Goal: Information Seeking & Learning: Learn about a topic

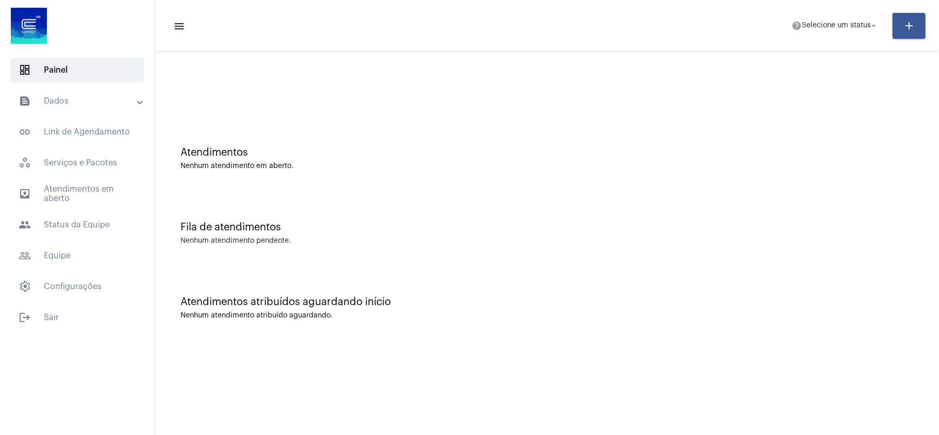
drag, startPoint x: 90, startPoint y: 91, endPoint x: 90, endPoint y: 104, distance: 12.4
click at [90, 91] on mat-expansion-panel-header "text_snippet_outlined Dados" at bounding box center [80, 101] width 148 height 25
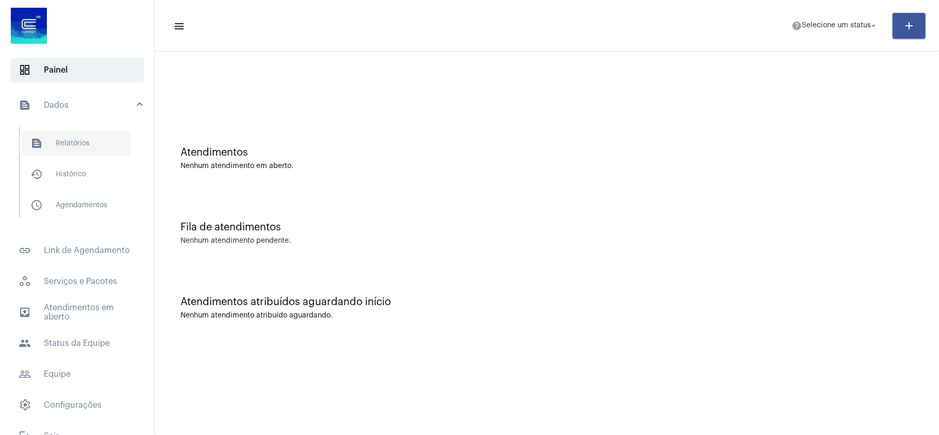
click at [88, 139] on span "text_snippet_outlined Relatórios" at bounding box center [76, 143] width 109 height 25
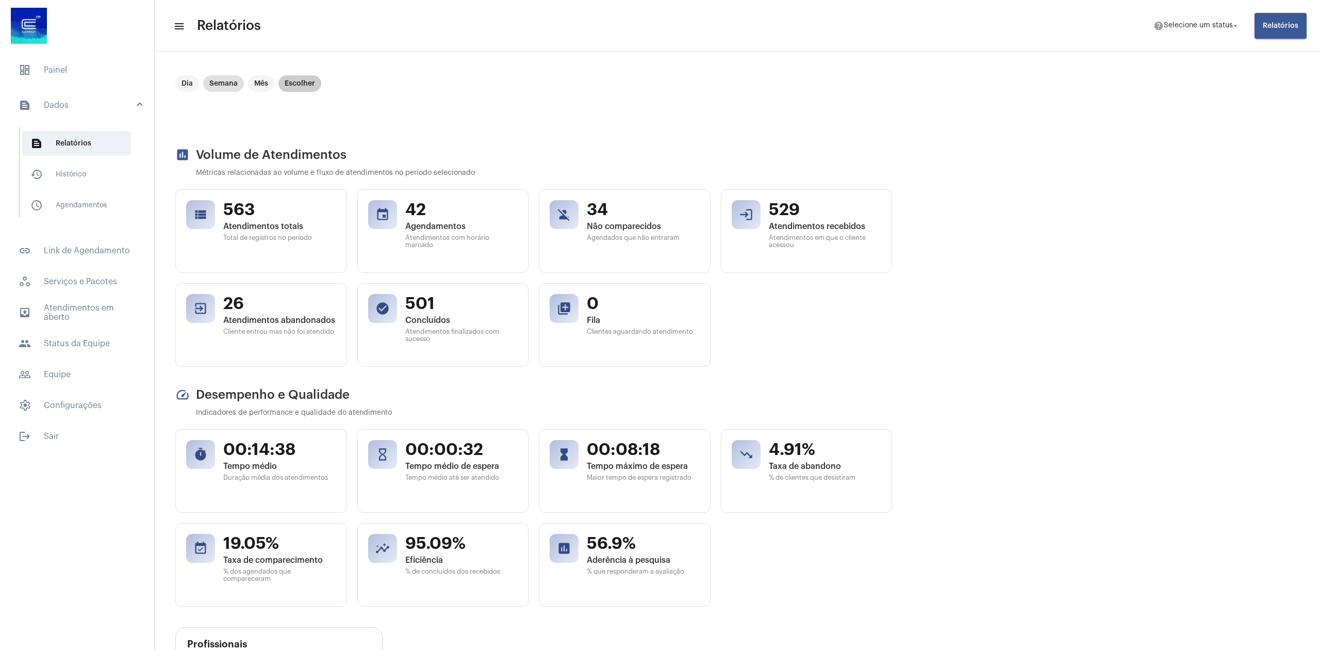
click at [298, 87] on mat-chip "Escolher" at bounding box center [299, 83] width 43 height 16
click at [873, 95] on icon "Open calendar" at bounding box center [875, 95] width 9 height 10
click at [820, 129] on button "Previous month" at bounding box center [822, 132] width 21 height 21
click at [821, 130] on button "Previous month" at bounding box center [822, 132] width 21 height 21
click at [824, 134] on button "Previous month" at bounding box center [822, 132] width 21 height 21
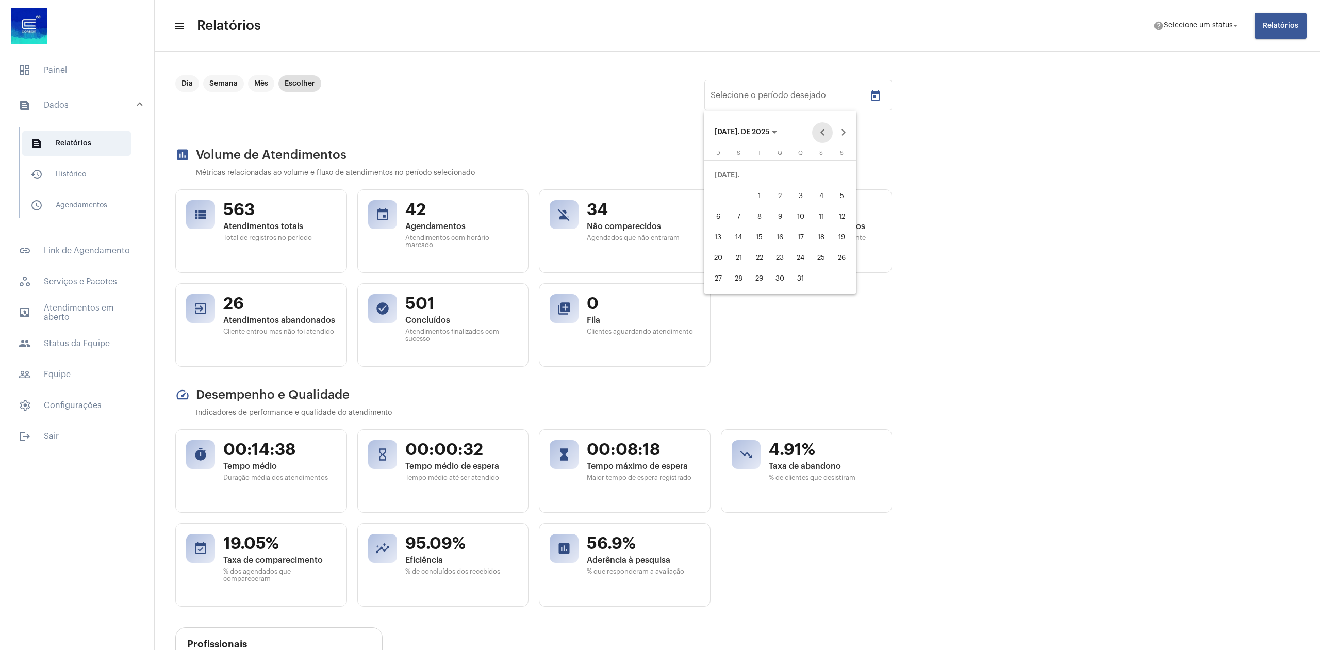
click at [824, 134] on button "Previous month" at bounding box center [822, 132] width 21 height 21
click at [824, 135] on button "Previous month" at bounding box center [822, 132] width 21 height 21
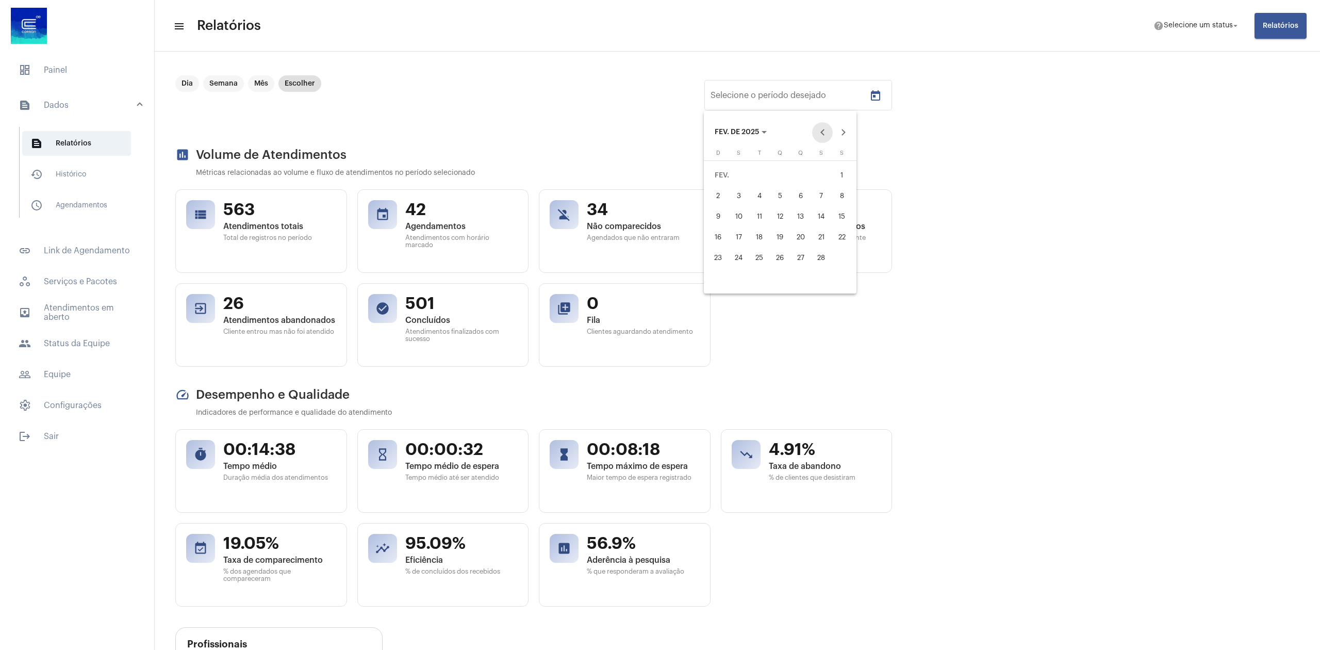
click at [824, 135] on button "Previous month" at bounding box center [822, 132] width 21 height 21
click at [819, 130] on button "Previous month" at bounding box center [822, 132] width 21 height 21
click at [843, 129] on button "Next month" at bounding box center [843, 132] width 21 height 21
click at [780, 173] on div "1" at bounding box center [780, 175] width 19 height 19
type input "[DATE]"
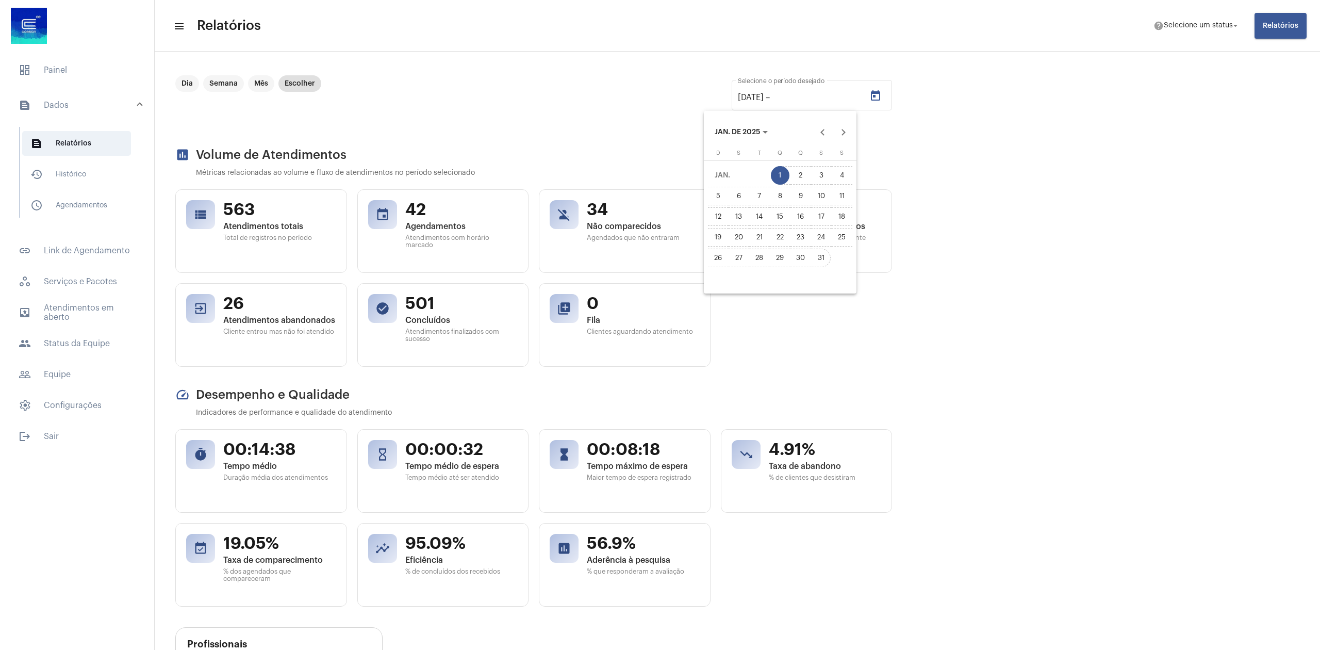
click at [827, 262] on div "31" at bounding box center [821, 257] width 19 height 19
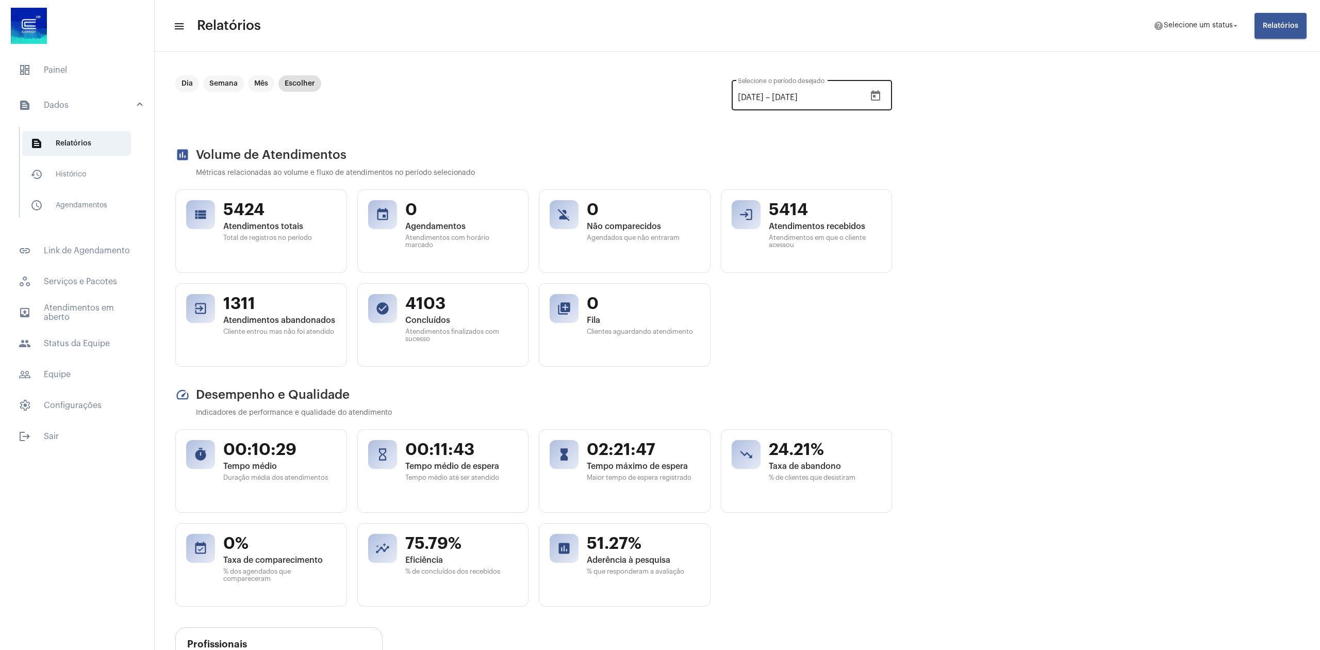
click at [878, 87] on button "Open calendar" at bounding box center [875, 96] width 21 height 21
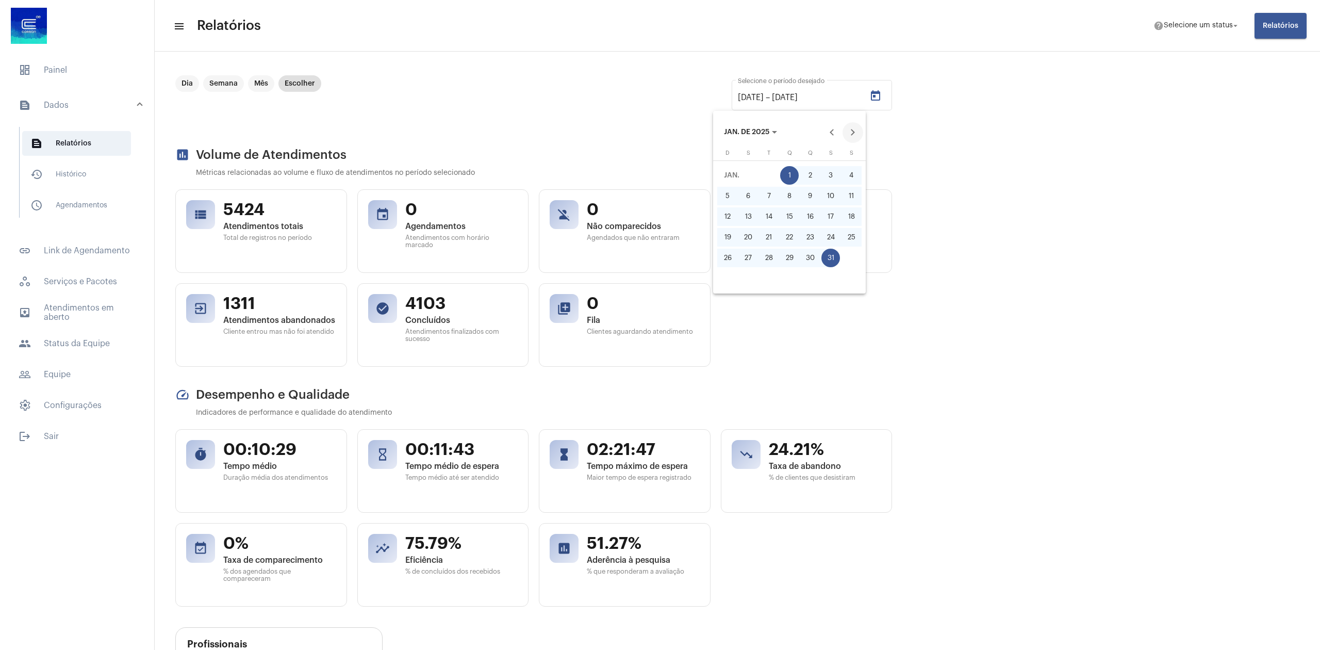
click at [854, 130] on button "Next month" at bounding box center [852, 132] width 21 height 21
click at [848, 171] on div "1" at bounding box center [851, 175] width 19 height 19
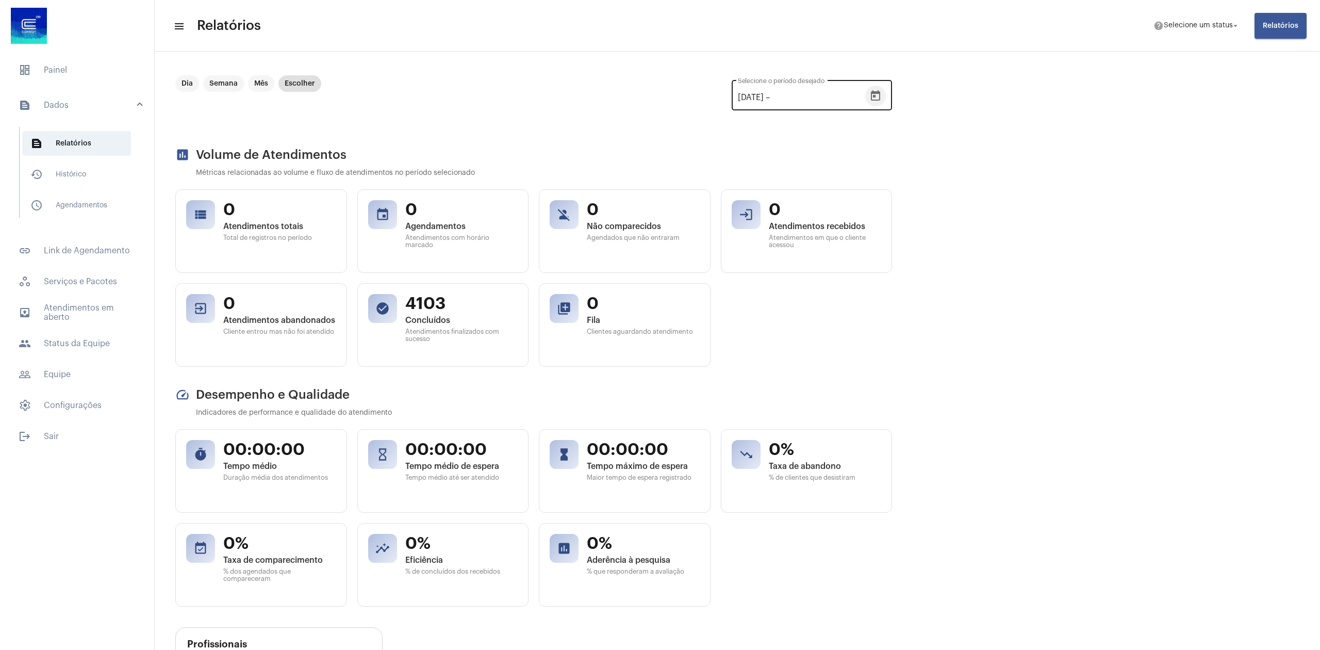
click at [880, 93] on icon "Open calendar" at bounding box center [875, 96] width 12 height 12
click at [833, 260] on div "28" at bounding box center [829, 257] width 19 height 19
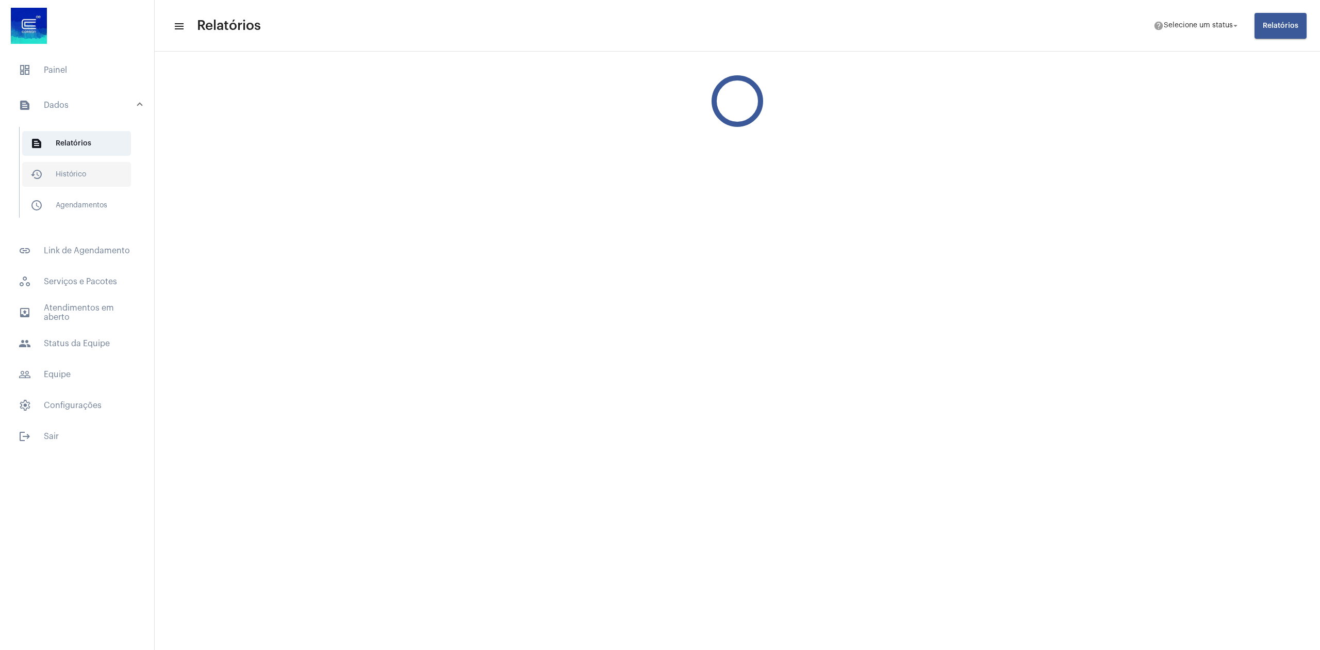
click at [105, 176] on span "history_outlined Histórico" at bounding box center [76, 174] width 109 height 25
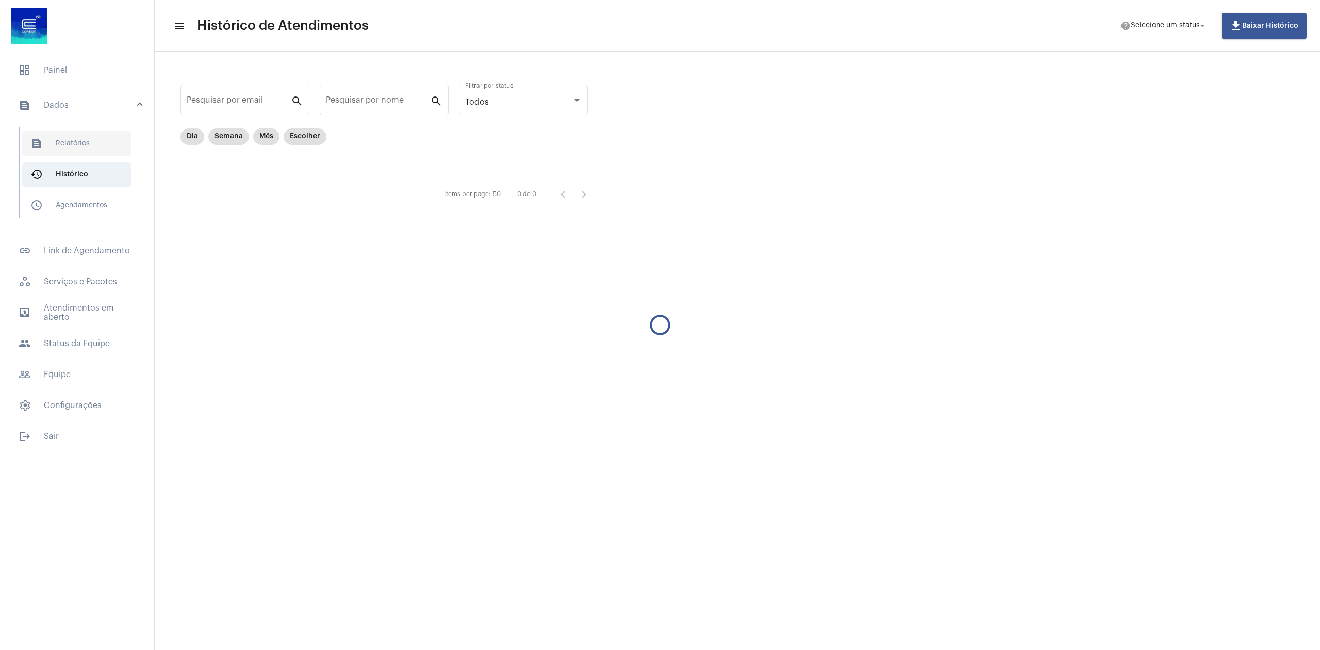
click at [97, 144] on span "text_snippet_outlined Relatórios" at bounding box center [76, 143] width 109 height 25
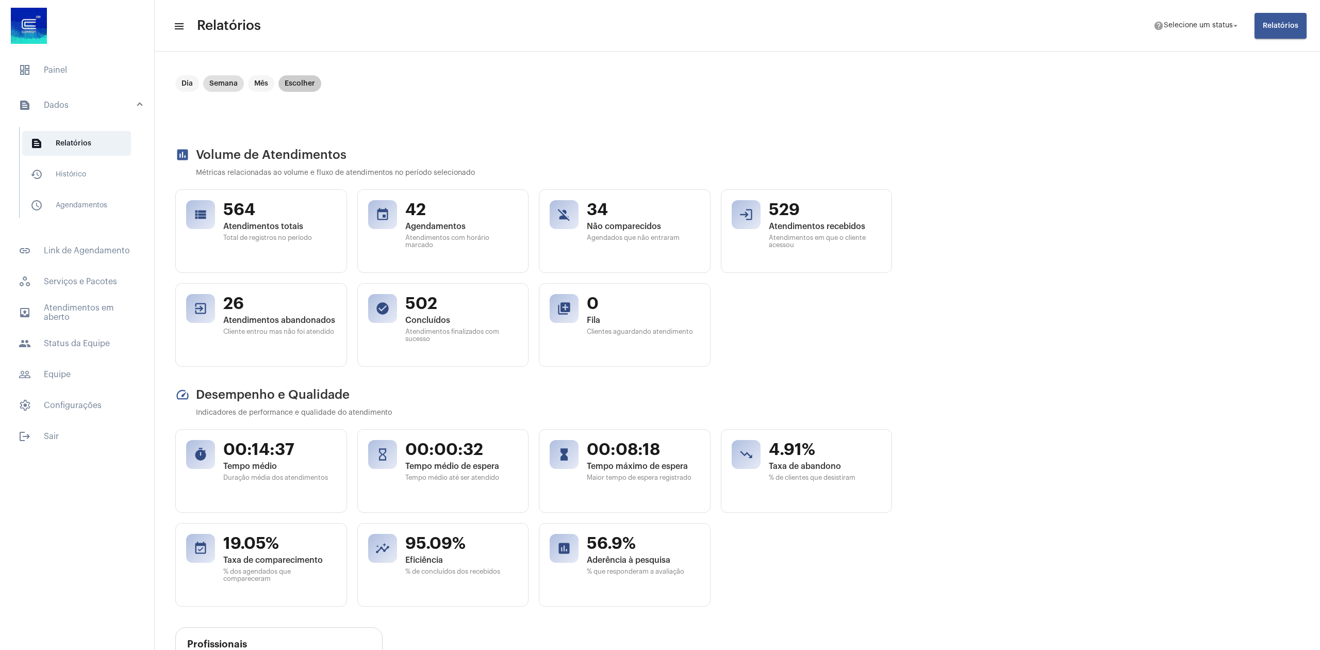
click at [310, 89] on mat-chip "Escolher" at bounding box center [299, 83] width 43 height 16
click at [875, 97] on icon "Open calendar" at bounding box center [875, 96] width 12 height 12
click at [824, 131] on button "Previous month" at bounding box center [822, 132] width 21 height 21
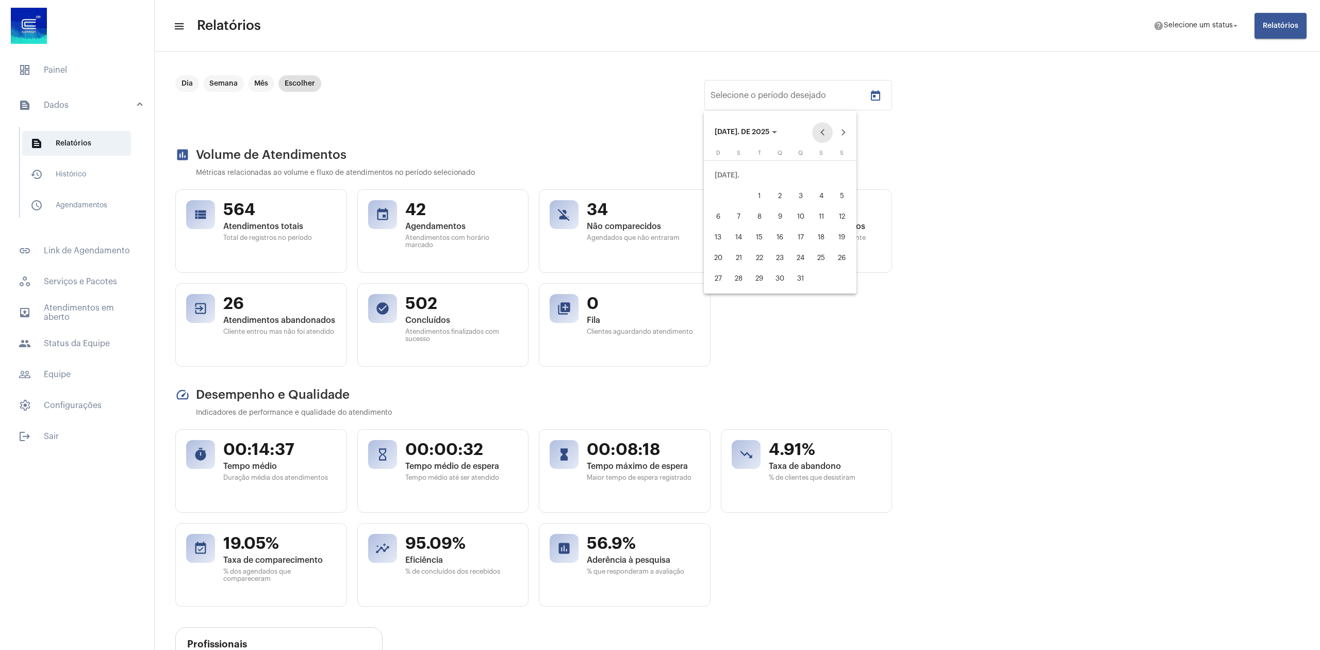
click at [824, 131] on button "Previous month" at bounding box center [822, 132] width 21 height 21
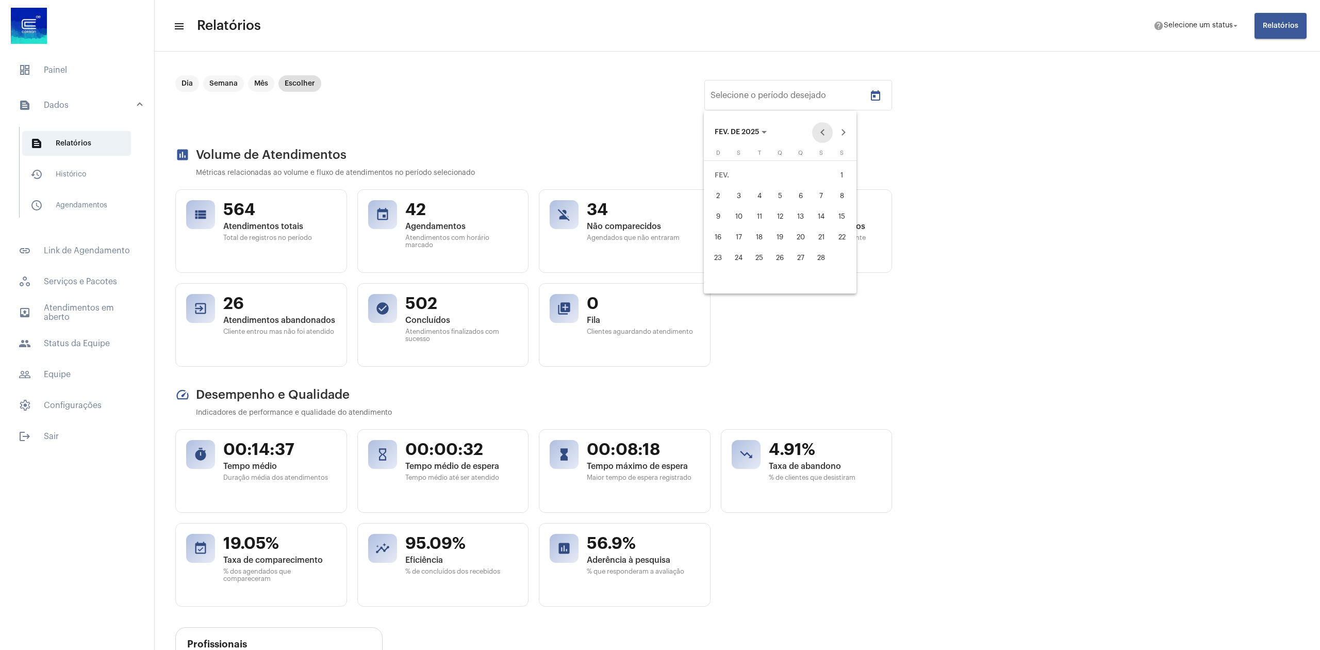
click at [824, 131] on button "Previous month" at bounding box center [822, 132] width 21 height 21
click at [846, 136] on button "Next month" at bounding box center [843, 132] width 21 height 21
click at [840, 174] on div "1" at bounding box center [842, 175] width 19 height 19
type input "[DATE]"
click at [819, 262] on div "28" at bounding box center [821, 257] width 19 height 19
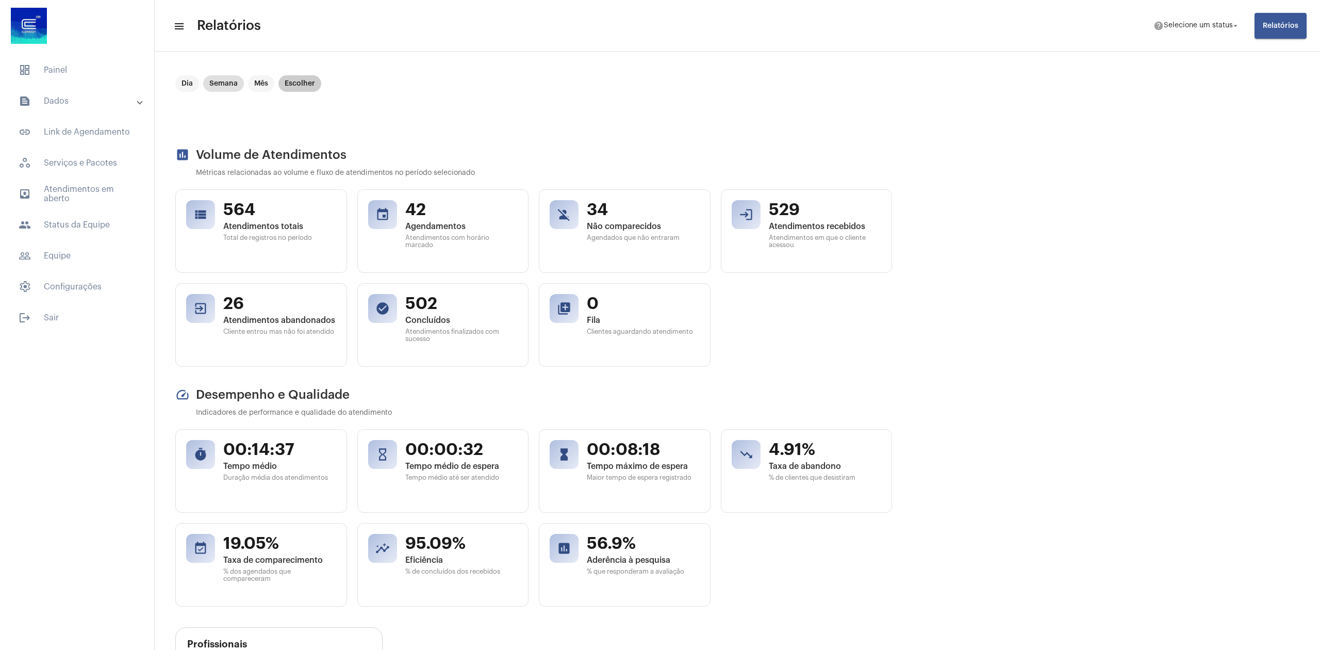
click at [306, 87] on mat-chip "Escolher" at bounding box center [299, 83] width 43 height 16
click at [869, 95] on icon "Open calendar" at bounding box center [875, 96] width 12 height 12
click at [824, 126] on button "Previous month" at bounding box center [822, 132] width 21 height 21
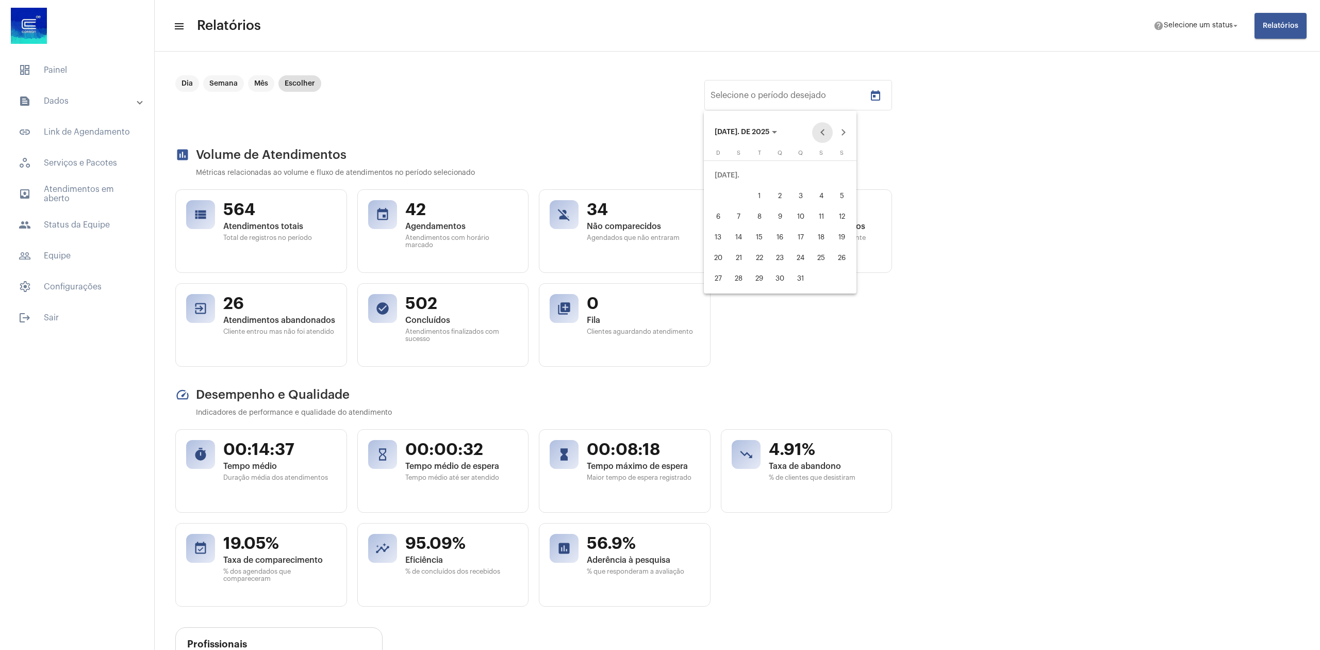
click at [824, 126] on button "Previous month" at bounding box center [822, 132] width 21 height 21
click at [823, 127] on button "Previous month" at bounding box center [822, 132] width 21 height 21
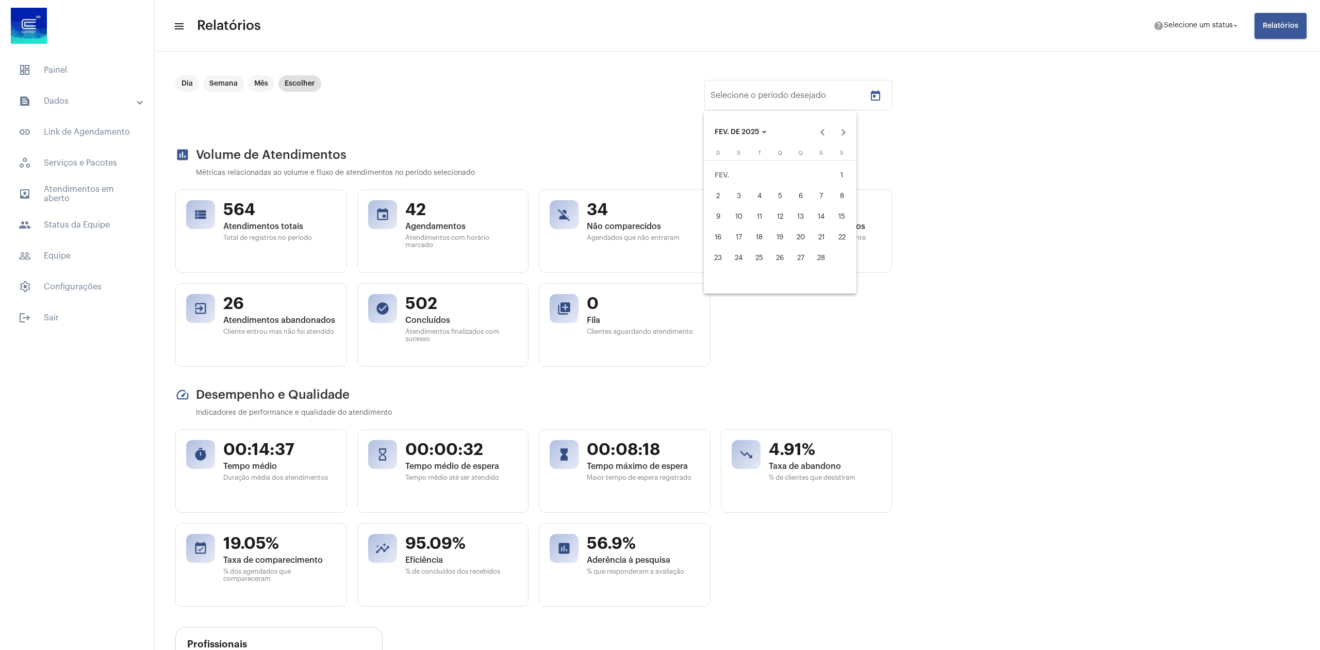
click at [838, 177] on div "1" at bounding box center [842, 175] width 19 height 19
type input "[DATE]"
click at [827, 256] on div "28" at bounding box center [821, 257] width 19 height 19
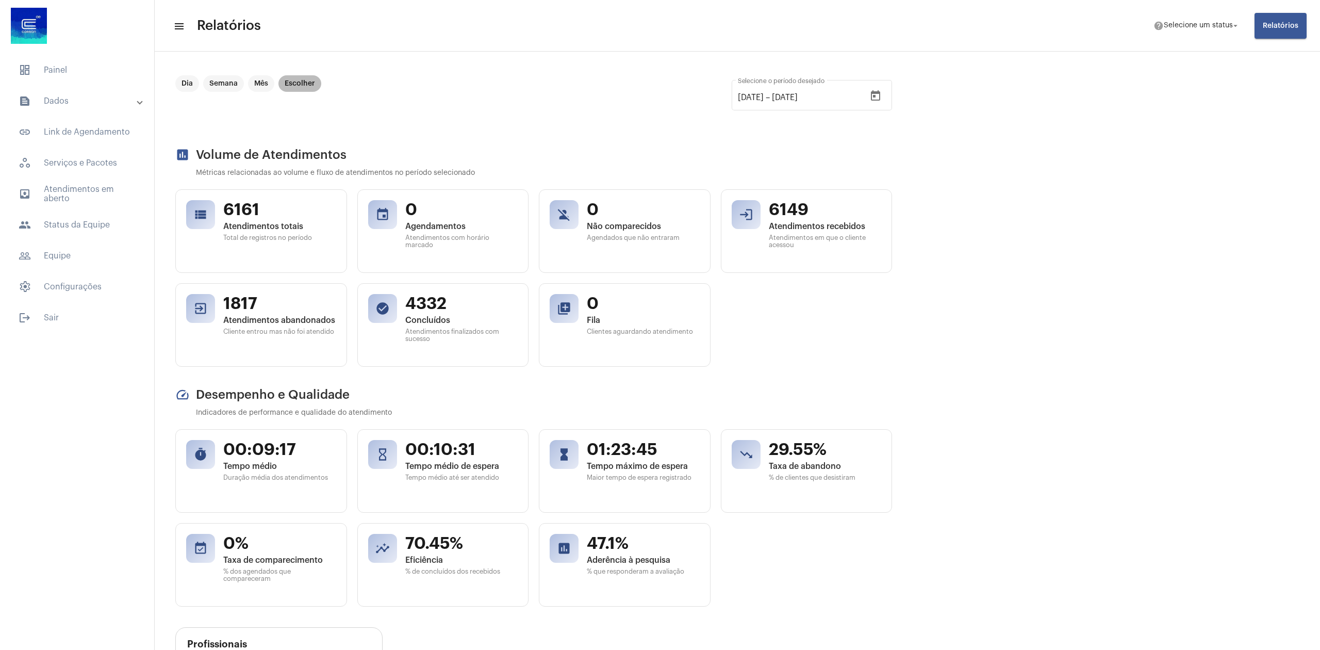
click at [292, 87] on mat-chip "Escolher" at bounding box center [299, 83] width 43 height 16
click at [877, 95] on icon "Open calendar" at bounding box center [875, 96] width 12 height 12
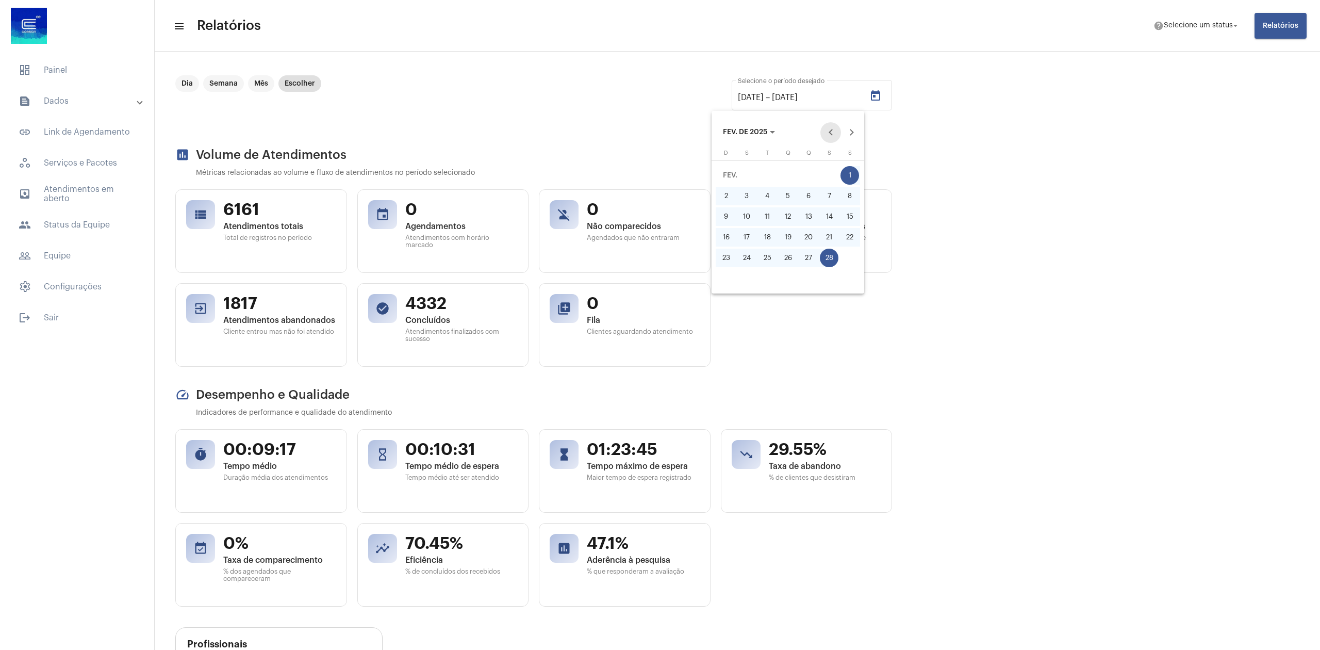
click at [829, 131] on button "Previous month" at bounding box center [830, 132] width 21 height 21
drag, startPoint x: 794, startPoint y: 172, endPoint x: 817, endPoint y: 211, distance: 45.3
click at [794, 170] on div "1" at bounding box center [787, 175] width 19 height 19
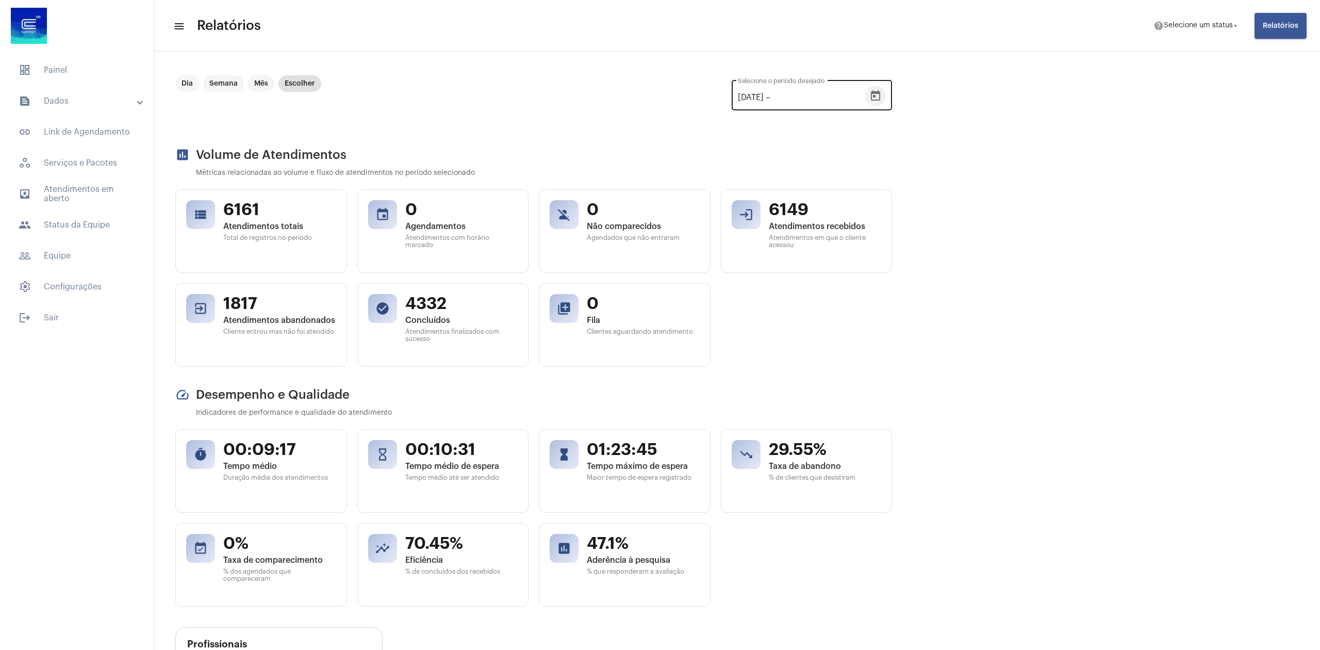
click at [873, 94] on icon "Open calendar" at bounding box center [875, 96] width 12 height 12
click at [827, 258] on div "31" at bounding box center [830, 257] width 19 height 19
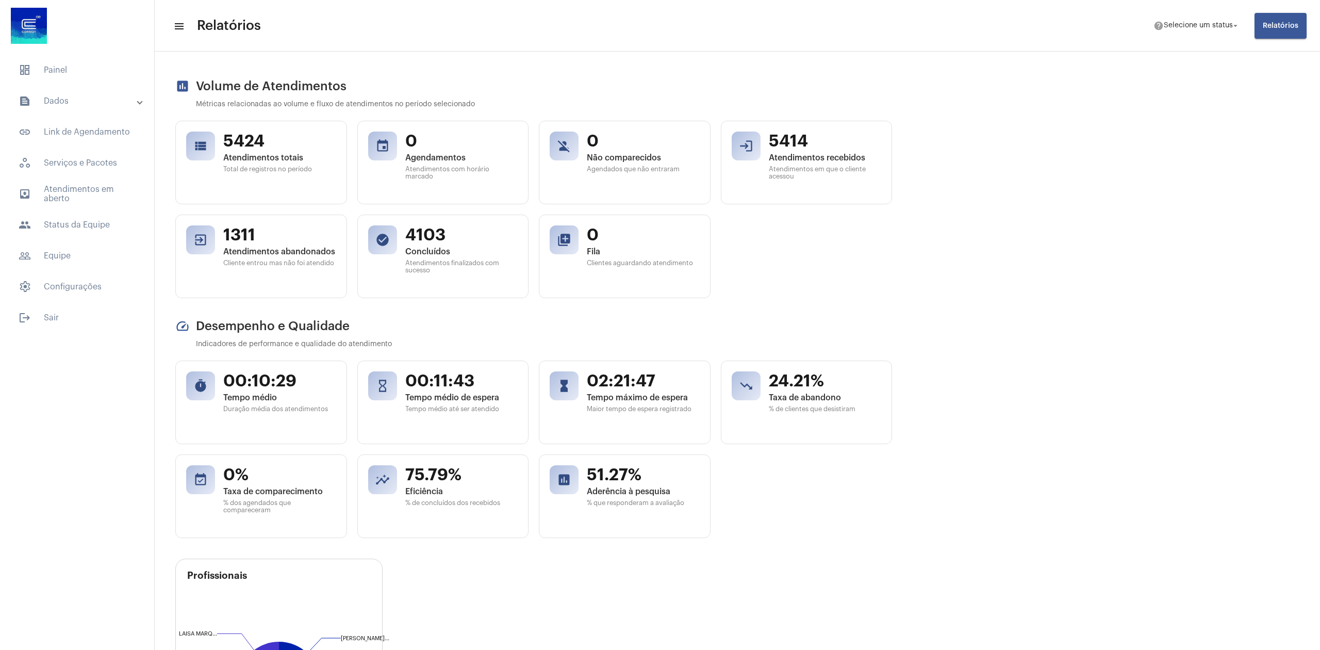
click at [675, 337] on div "speed Desempenho e Qualidade Indicadores de performance e qualidade do atendime…" at bounding box center [533, 428] width 717 height 219
click at [786, 383] on span "24.21%" at bounding box center [825, 380] width 113 height 20
click at [798, 339] on div "speed Desempenho e Qualidade Indicadores de performance e qualidade do atendime…" at bounding box center [533, 428] width 717 height 219
click at [796, 345] on p "Indicadores de performance e qualidade do atendimento" at bounding box center [544, 344] width 696 height 8
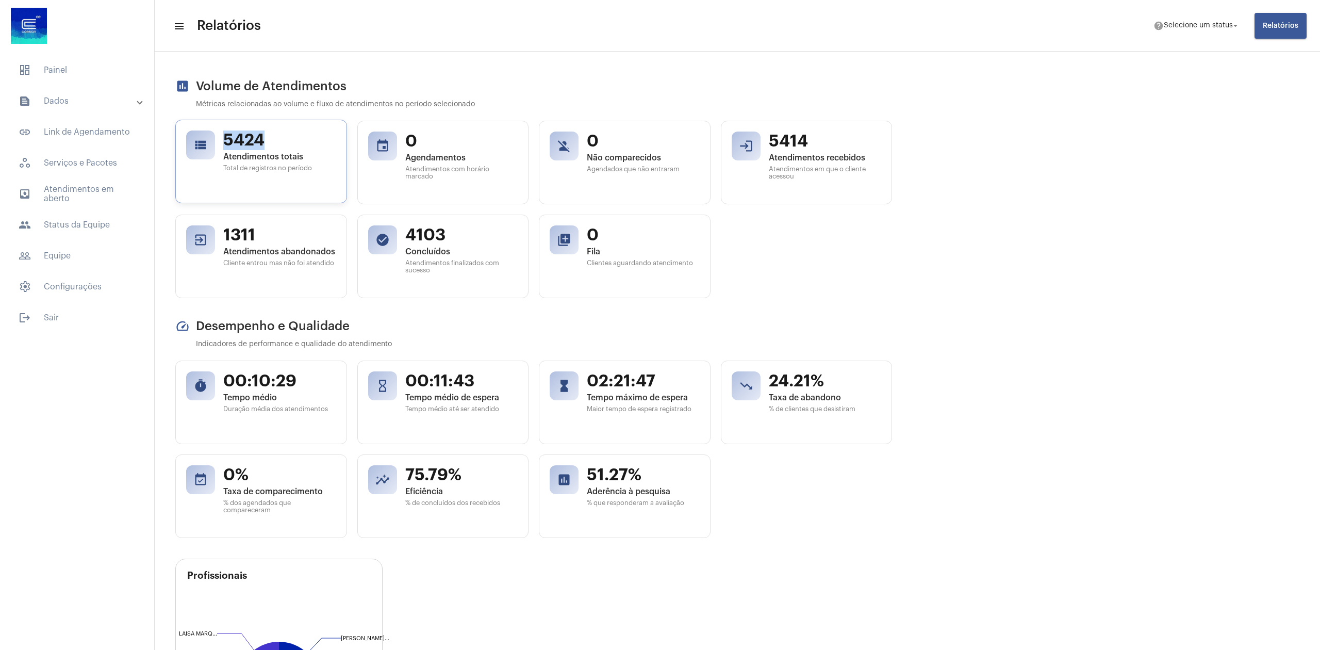
drag, startPoint x: 225, startPoint y: 139, endPoint x: 273, endPoint y: 141, distance: 47.5
click at [272, 141] on span "5424" at bounding box center [279, 140] width 113 height 20
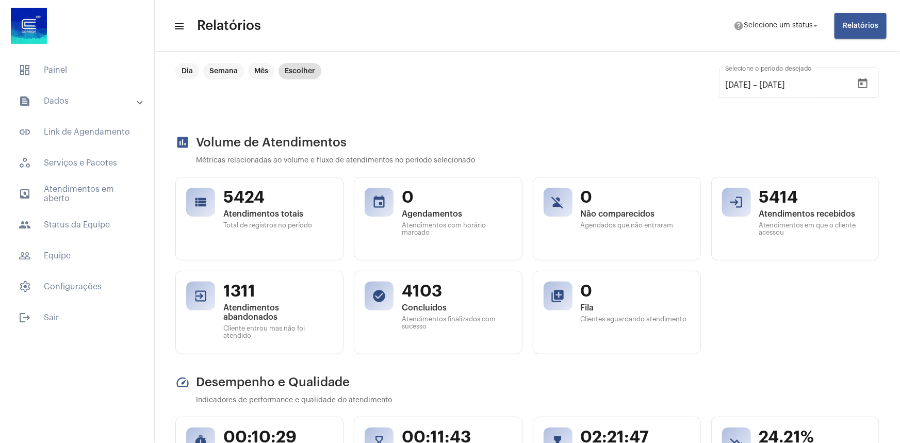
scroll to position [0, 0]
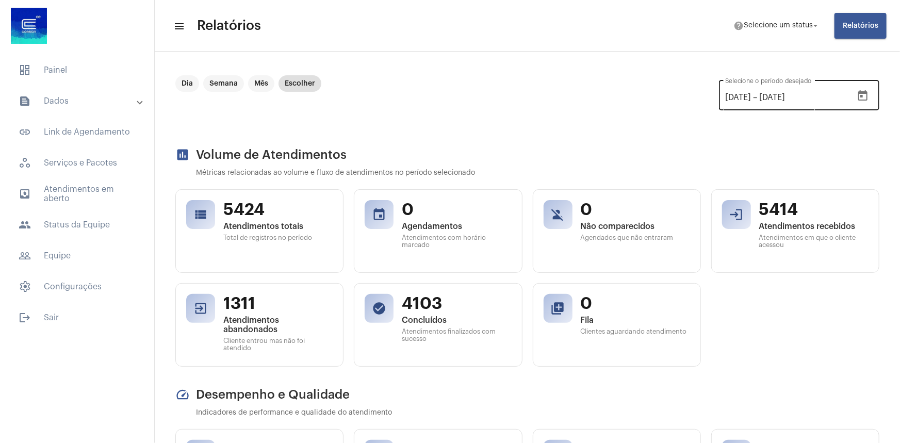
click at [861, 90] on icon "Open calendar" at bounding box center [862, 96] width 12 height 12
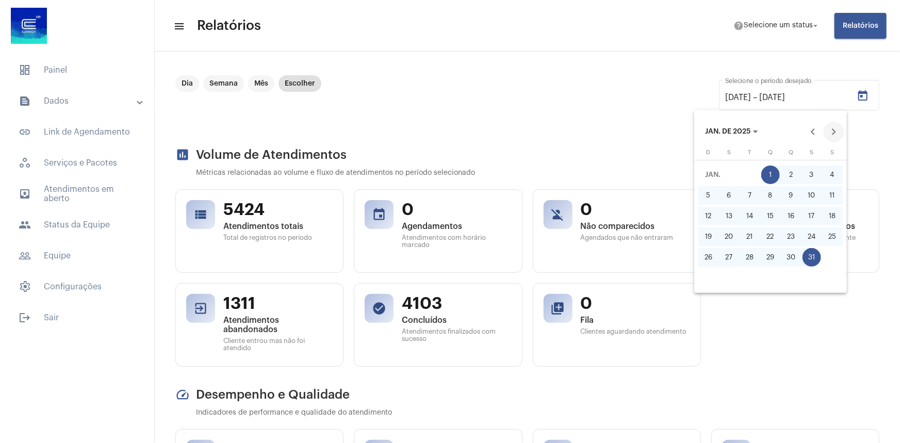
click at [832, 131] on button "Next month" at bounding box center [833, 132] width 21 height 21
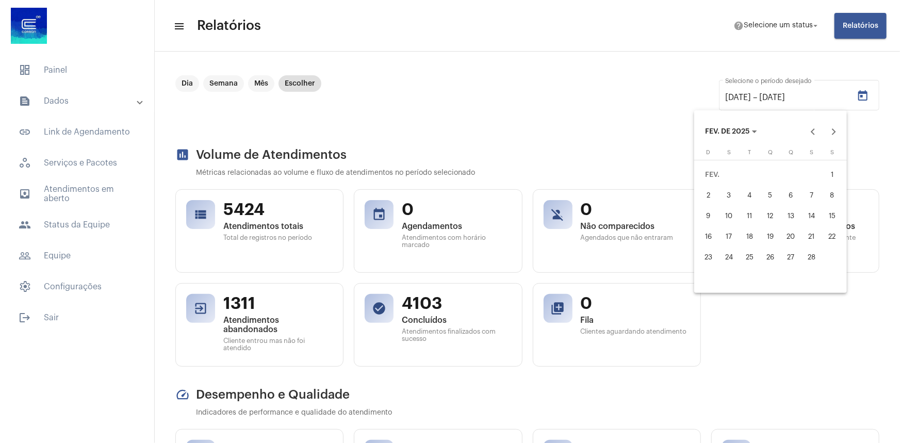
click at [829, 168] on div "1" at bounding box center [832, 174] width 19 height 19
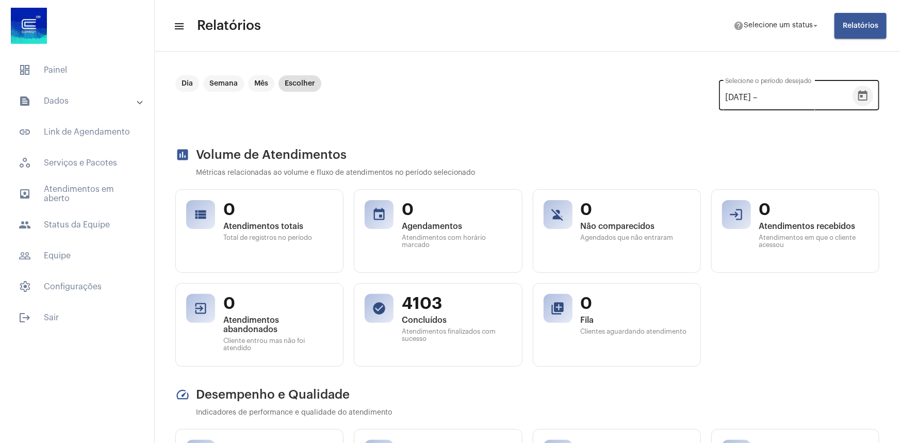
click at [858, 99] on icon "Open calendar" at bounding box center [862, 95] width 9 height 10
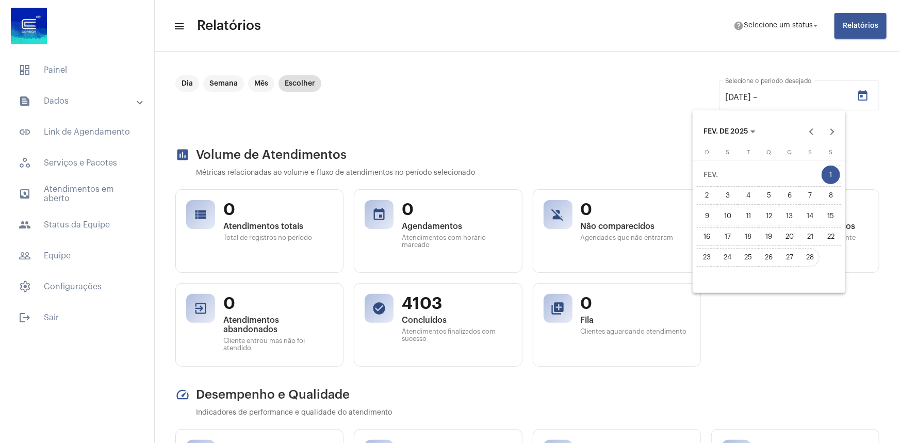
click at [815, 254] on div "28" at bounding box center [810, 257] width 19 height 19
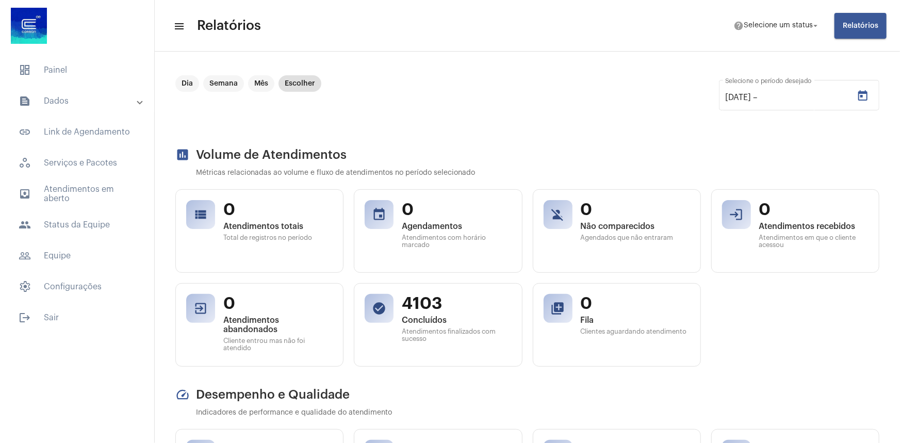
type input "[DATE]"
click at [662, 151] on h2 "assessment Volume de Atendimentos" at bounding box center [527, 154] width 704 height 14
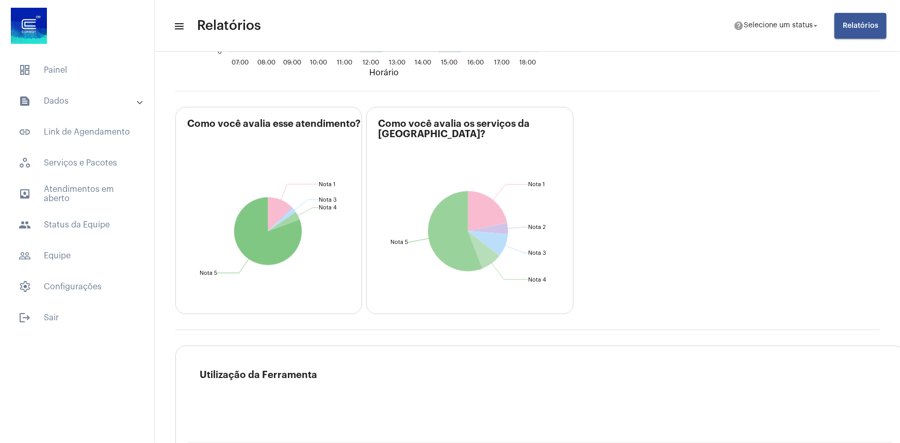
scroll to position [1406, 0]
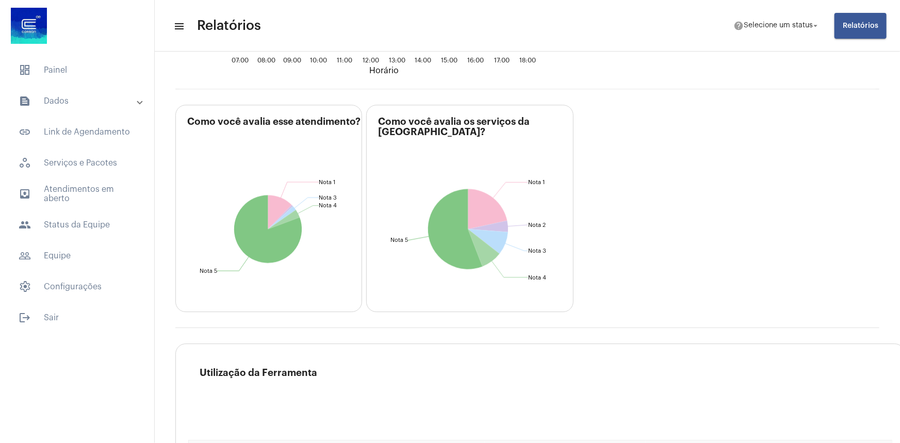
click at [720, 255] on div "Como você [PERSON_NAME] atendimento? Nota 1 Nota 1 Nota 3 Nota 3 Nota 4 Nota 4 …" at bounding box center [527, 216] width 704 height 223
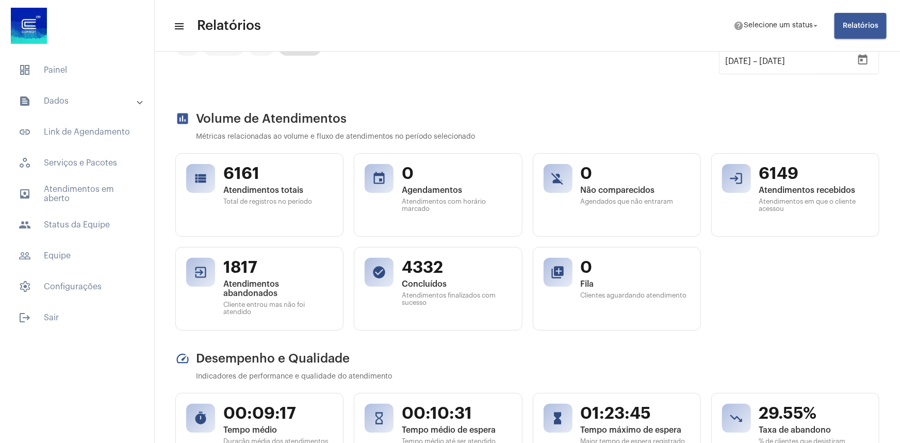
scroll to position [0, 0]
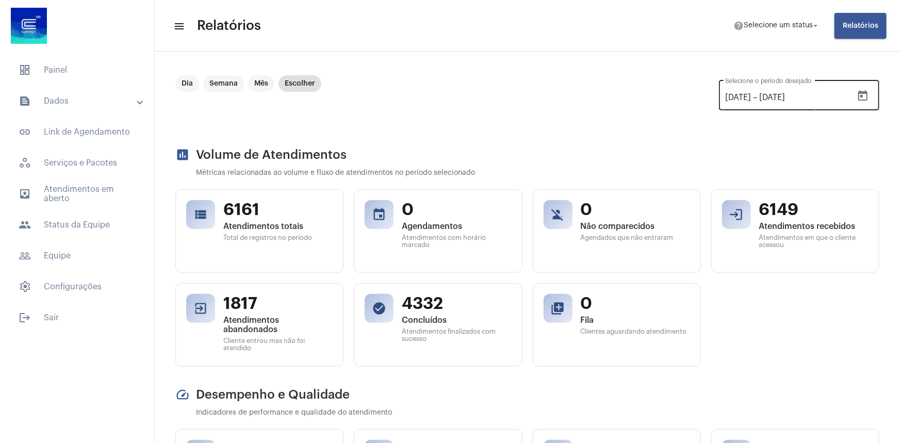
click at [859, 96] on icon "Open calendar" at bounding box center [862, 96] width 12 height 12
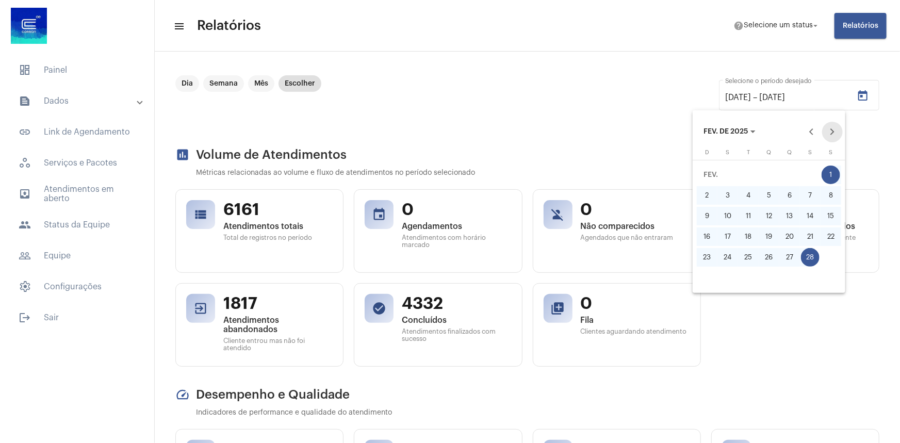
click at [829, 127] on button "Next month" at bounding box center [832, 132] width 21 height 21
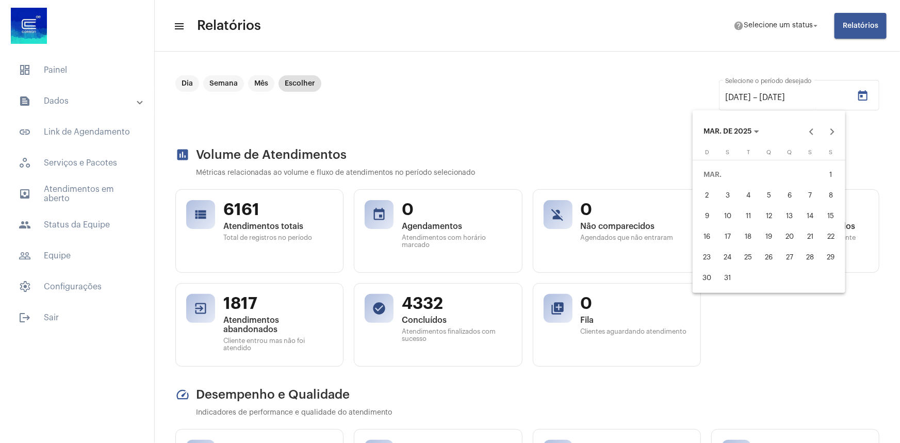
click at [825, 175] on div "1" at bounding box center [830, 174] width 19 height 19
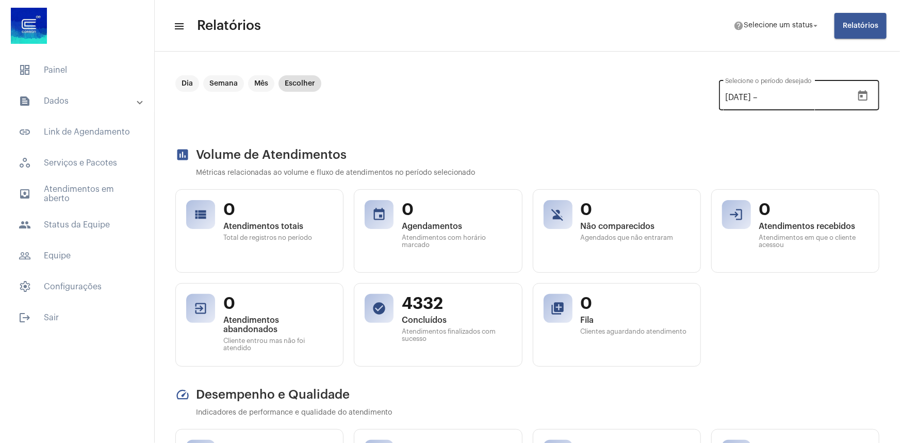
click at [859, 94] on icon "Open calendar" at bounding box center [862, 96] width 12 height 12
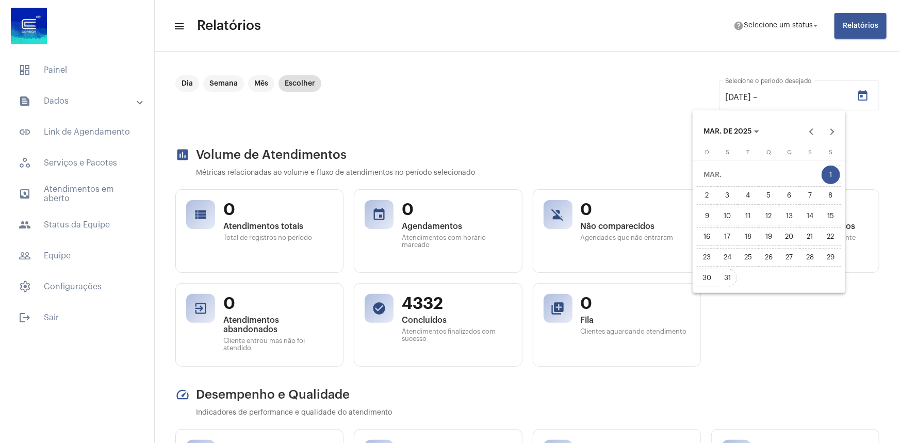
click at [727, 277] on div "31" at bounding box center [727, 278] width 19 height 19
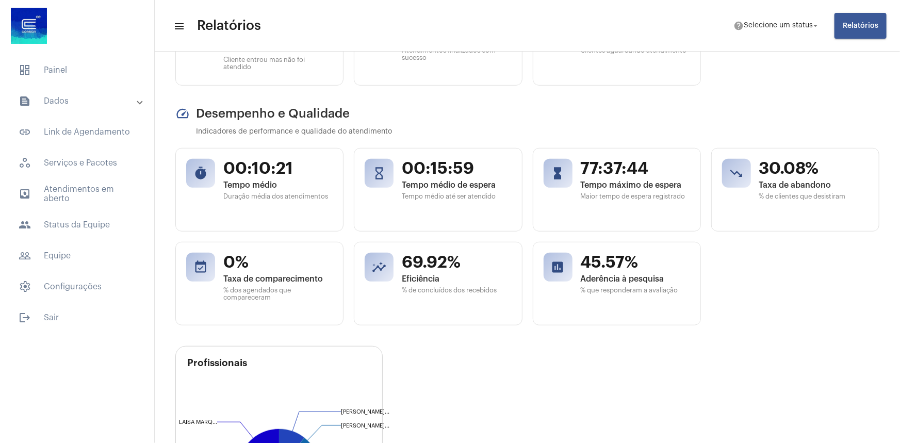
scroll to position [328, 0]
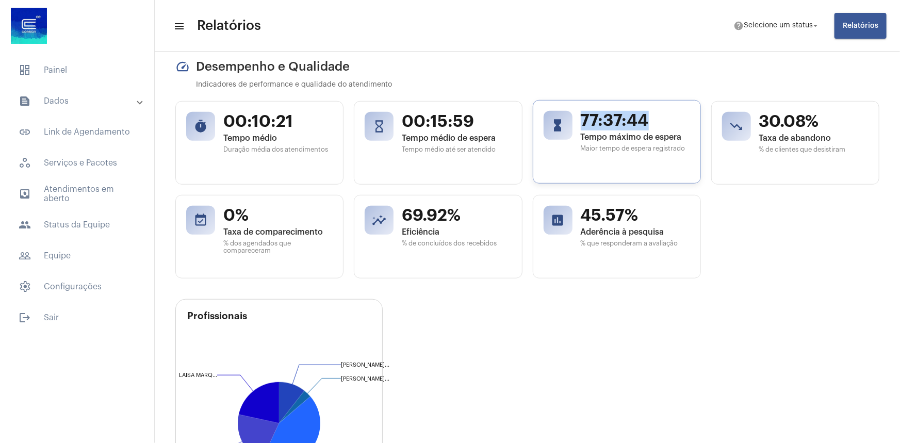
drag, startPoint x: 580, startPoint y: 123, endPoint x: 644, endPoint y: 124, distance: 63.9
click at [644, 124] on span "77:37:44" at bounding box center [634, 121] width 109 height 20
click at [765, 255] on div "timer 00:10:21 Tempo médio Duração média dos atendimentos hourglass_empty 00:15…" at bounding box center [527, 189] width 704 height 177
drag, startPoint x: 578, startPoint y: 151, endPoint x: 689, endPoint y: 160, distance: 110.7
click at [689, 160] on div "hourglass_full 77:37:44 Tempo [PERSON_NAME] Maior tempo de espera registrado" at bounding box center [617, 142] width 168 height 84
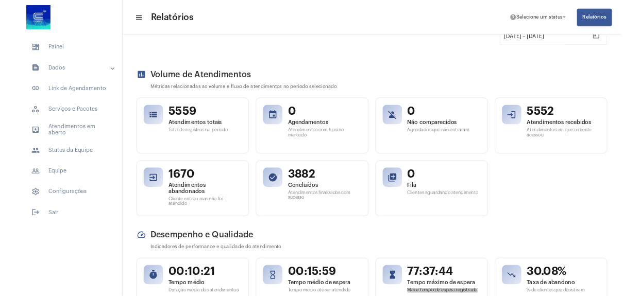
scroll to position [0, 0]
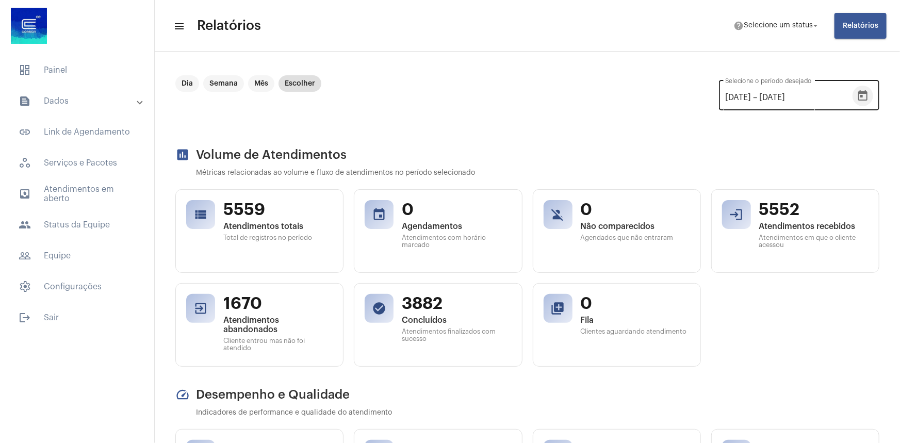
click at [858, 92] on icon "Open calendar" at bounding box center [862, 95] width 9 height 10
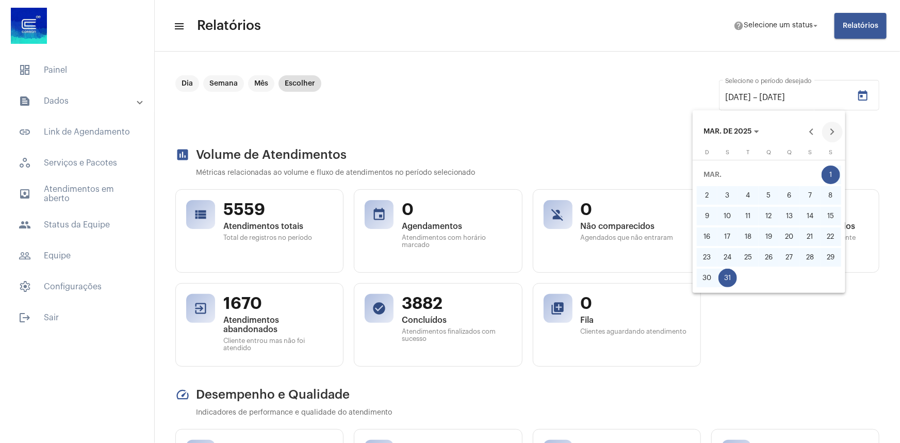
click at [832, 135] on button "Next month" at bounding box center [832, 132] width 21 height 21
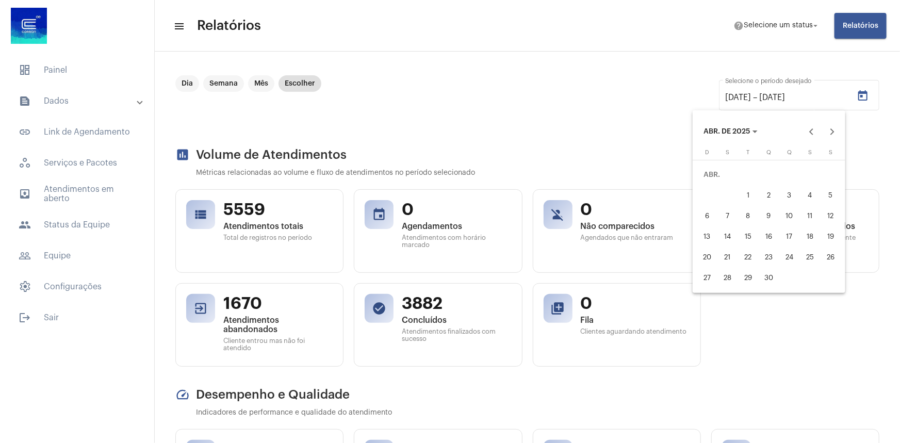
click at [752, 192] on div "1" at bounding box center [748, 195] width 19 height 19
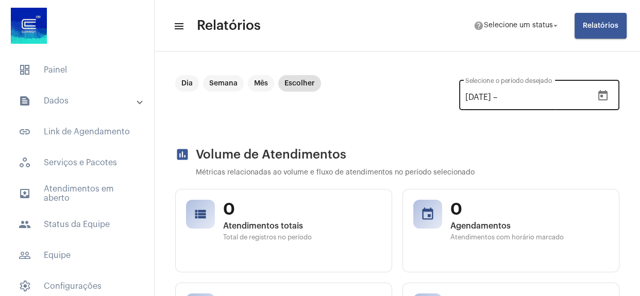
click at [599, 98] on icon "Open calendar" at bounding box center [603, 95] width 9 height 10
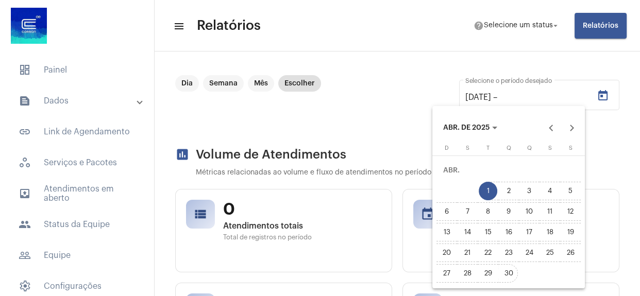
click at [512, 272] on div "30" at bounding box center [509, 273] width 19 height 19
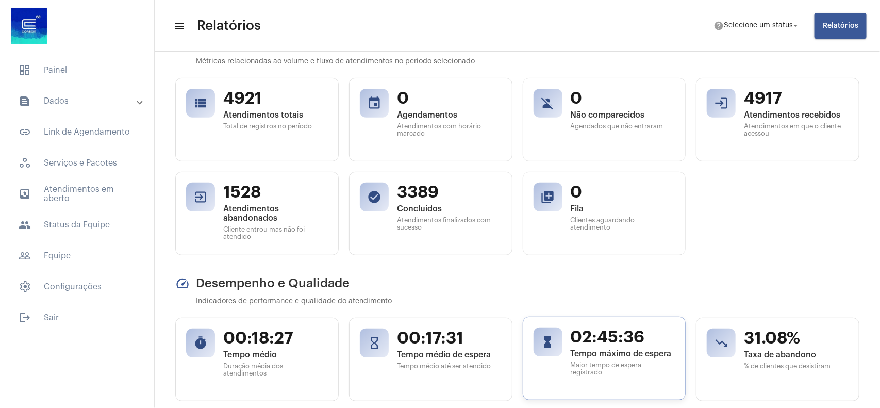
scroll to position [47, 0]
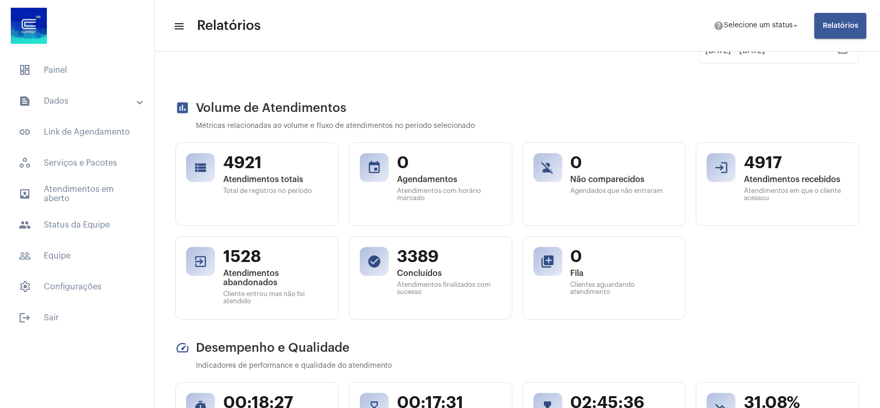
click at [738, 302] on div "view_list 4921 Atendimentos totais Total de registros no período event 0 Agenda…" at bounding box center [517, 230] width 684 height 177
click at [787, 295] on div "view_list 4921 Atendimentos totais Total de registros no período event 0 Agenda…" at bounding box center [517, 230] width 684 height 177
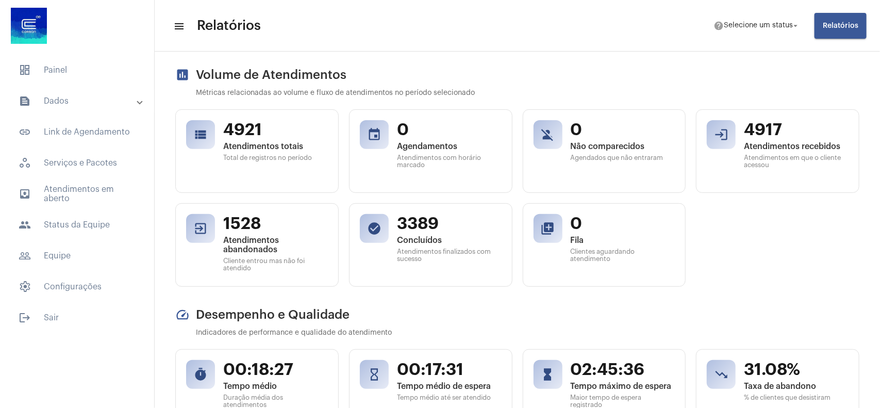
scroll to position [0, 0]
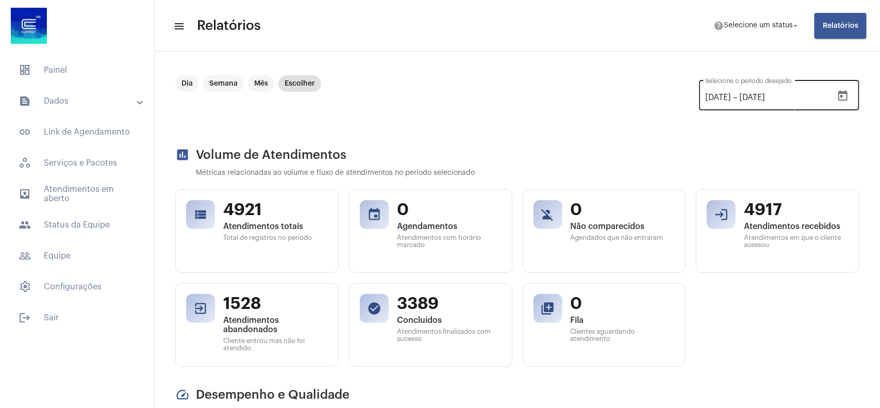
click at [838, 96] on icon "Open calendar" at bounding box center [842, 95] width 9 height 10
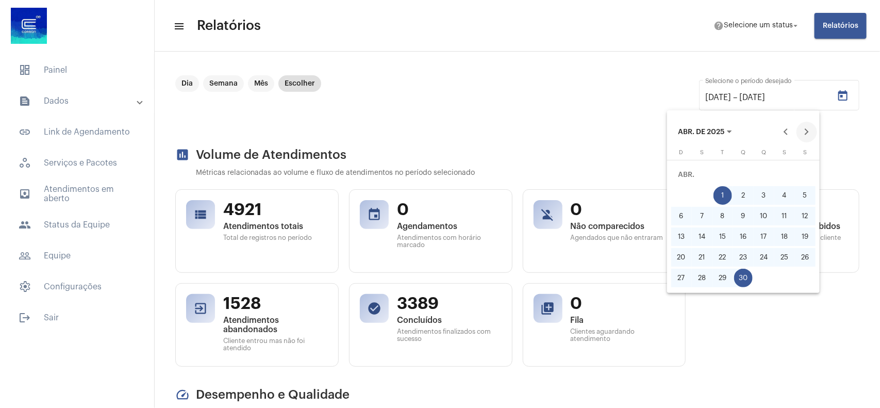
click at [807, 132] on button "Next month" at bounding box center [806, 132] width 21 height 21
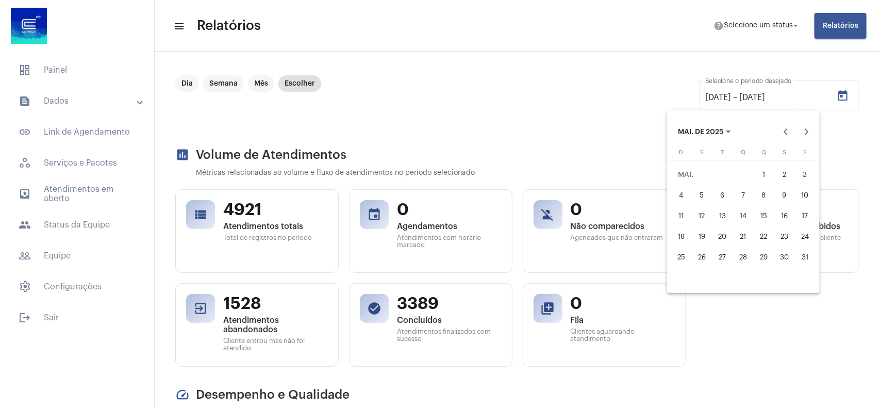
click at [767, 173] on div "1" at bounding box center [764, 174] width 19 height 19
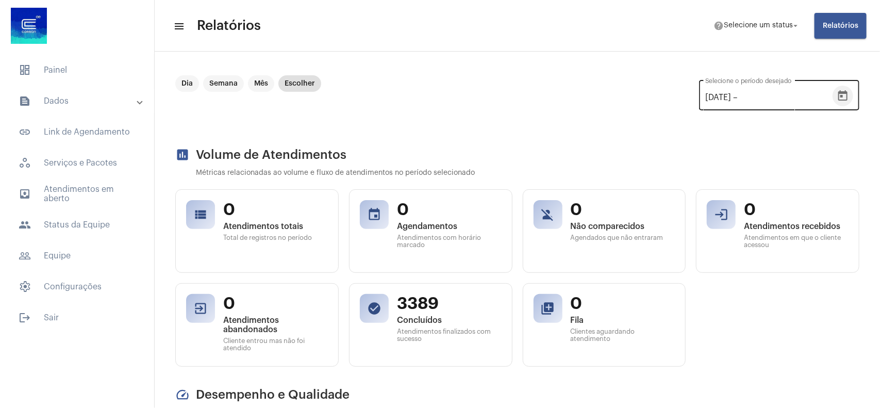
click at [833, 94] on button "Open calendar" at bounding box center [843, 96] width 21 height 21
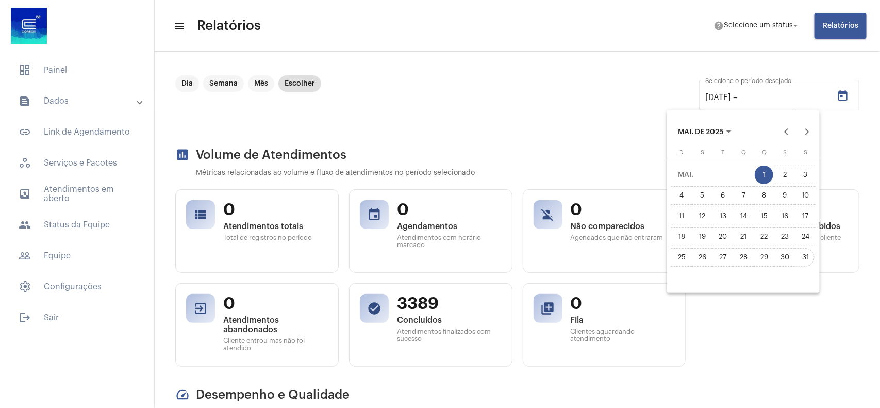
click at [803, 253] on div "31" at bounding box center [805, 257] width 19 height 19
